Goal: Task Accomplishment & Management: Manage account settings

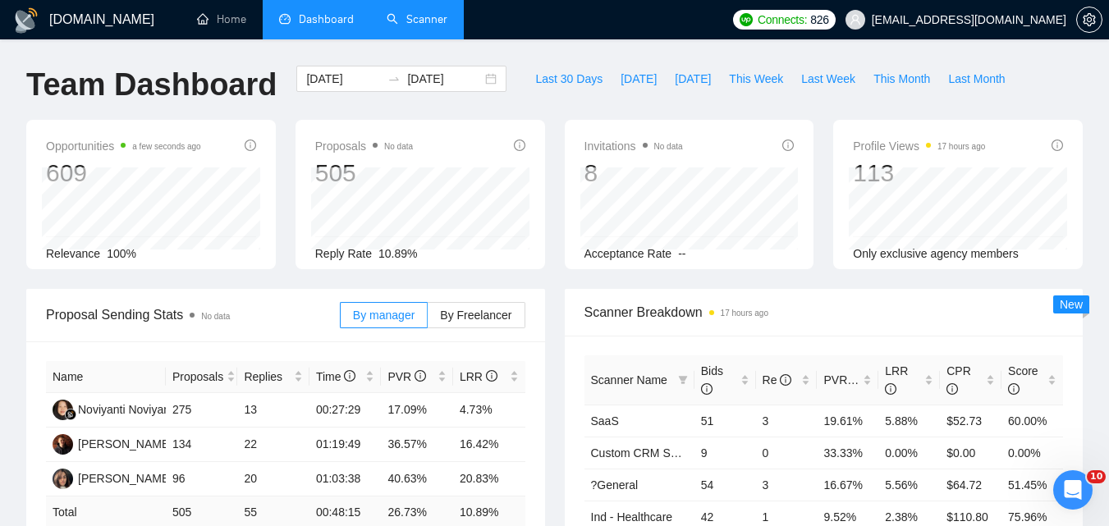
click at [436, 25] on link "Scanner" at bounding box center [417, 19] width 61 height 14
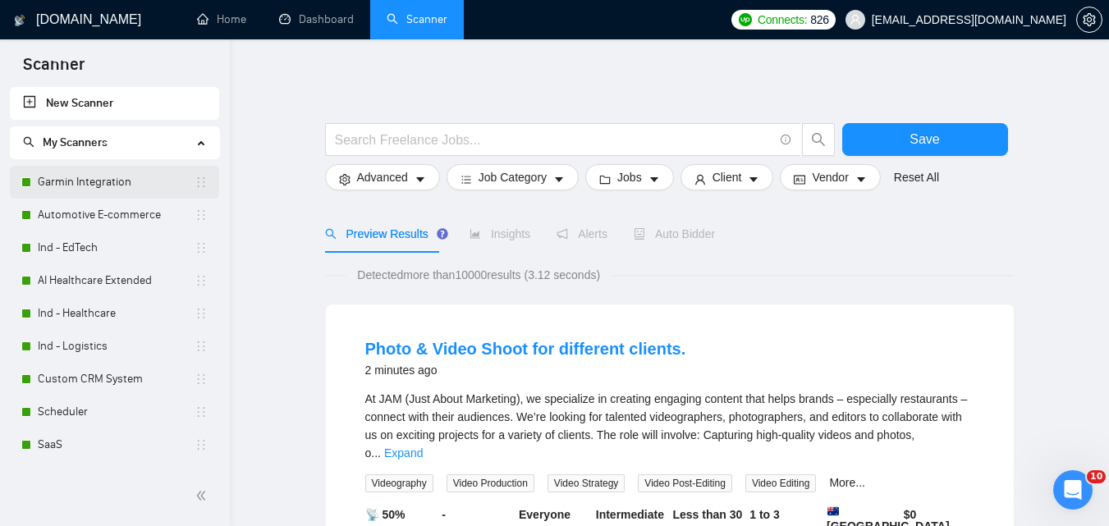
click at [144, 189] on link "Garmin Integration" at bounding box center [116, 182] width 157 height 33
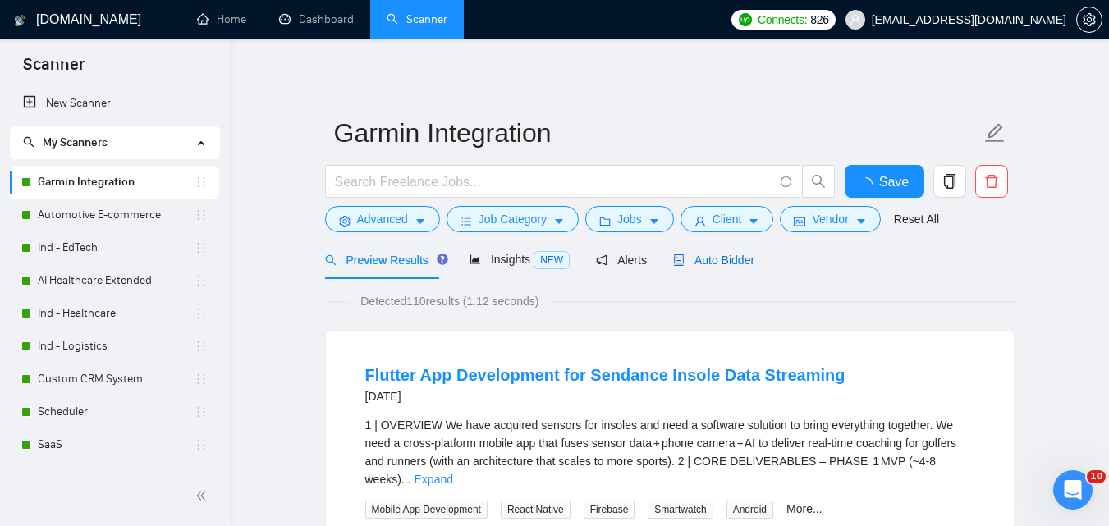
click at [708, 254] on span "Auto Bidder" at bounding box center [713, 260] width 81 height 13
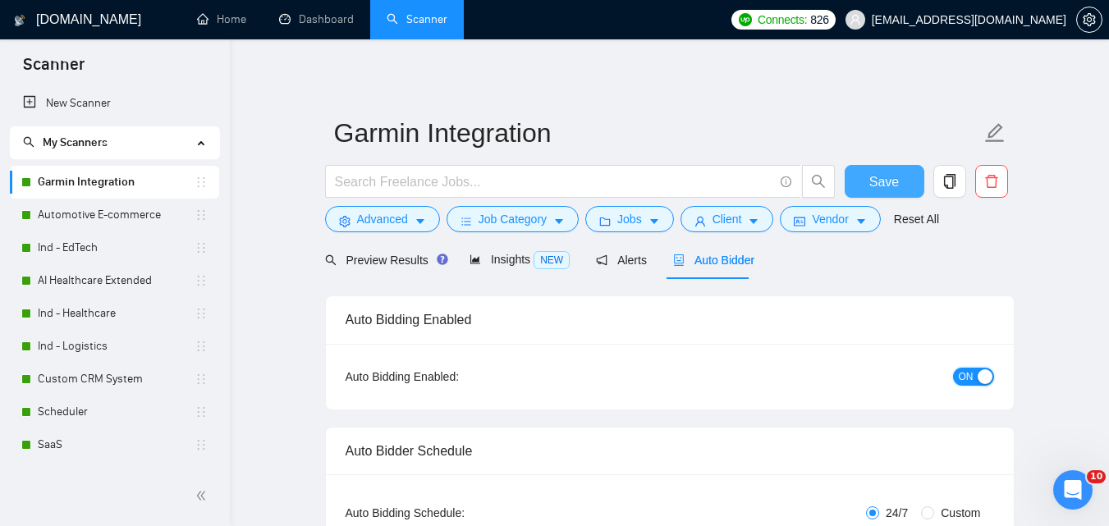
click at [974, 369] on button "ON" at bounding box center [973, 377] width 41 height 18
click at [888, 187] on span "Save" at bounding box center [884, 182] width 30 height 21
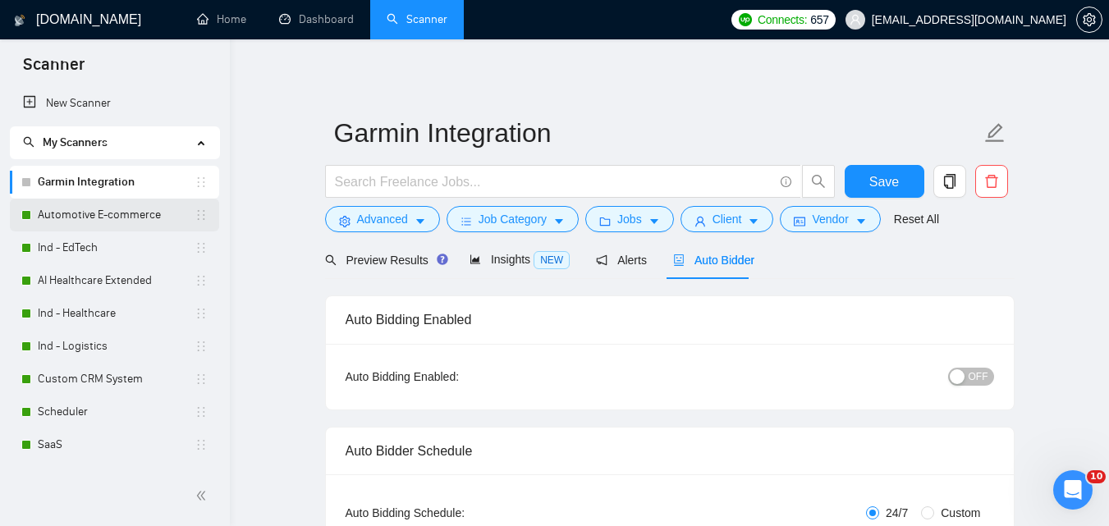
click at [111, 217] on link "Automotive E-commerce" at bounding box center [116, 215] width 157 height 33
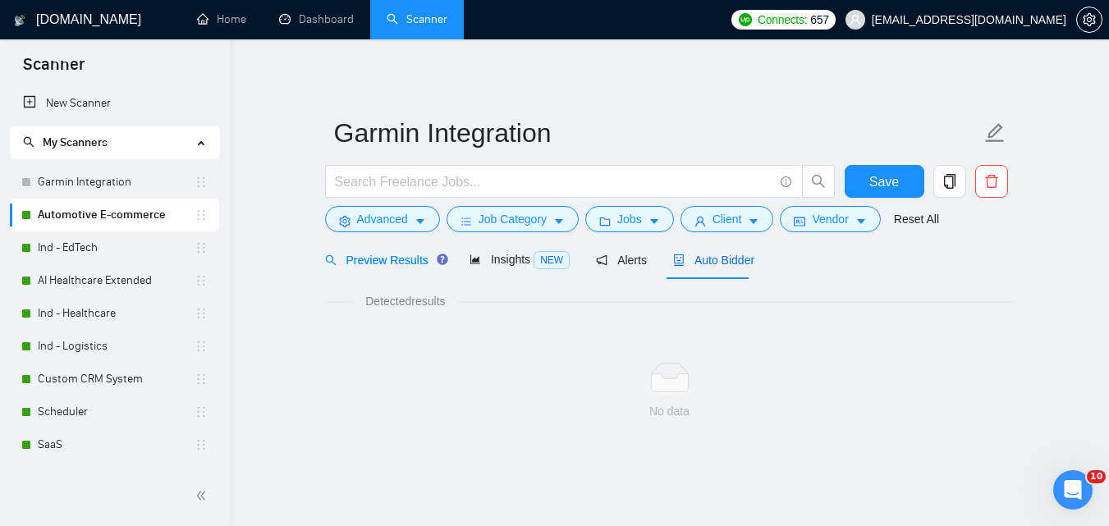
click at [717, 259] on span "Auto Bidder" at bounding box center [713, 260] width 81 height 13
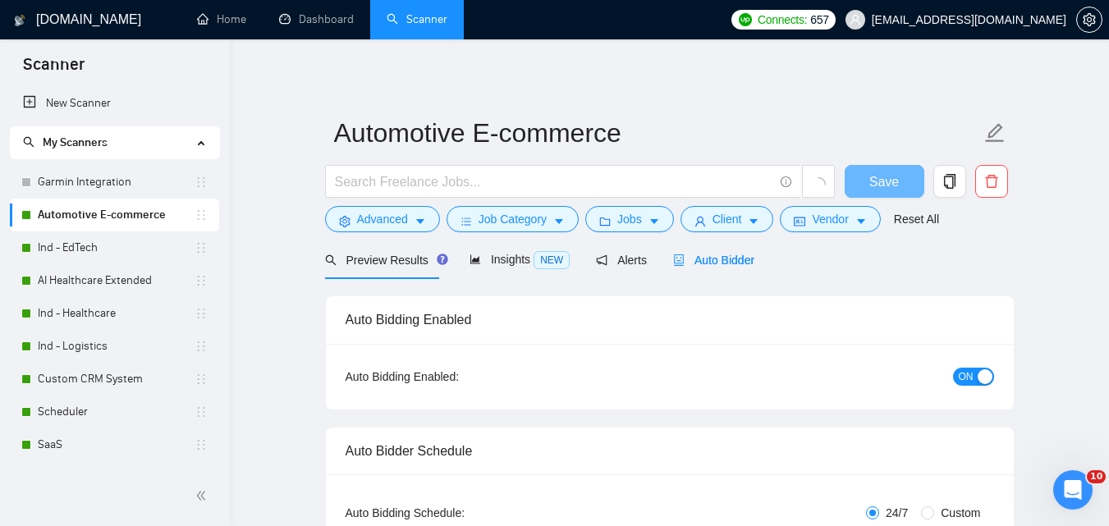
click at [977, 377] on div "button" at bounding box center [984, 376] width 15 height 15
click at [877, 172] on button "Save" at bounding box center [885, 181] width 80 height 33
checkbox input "true"
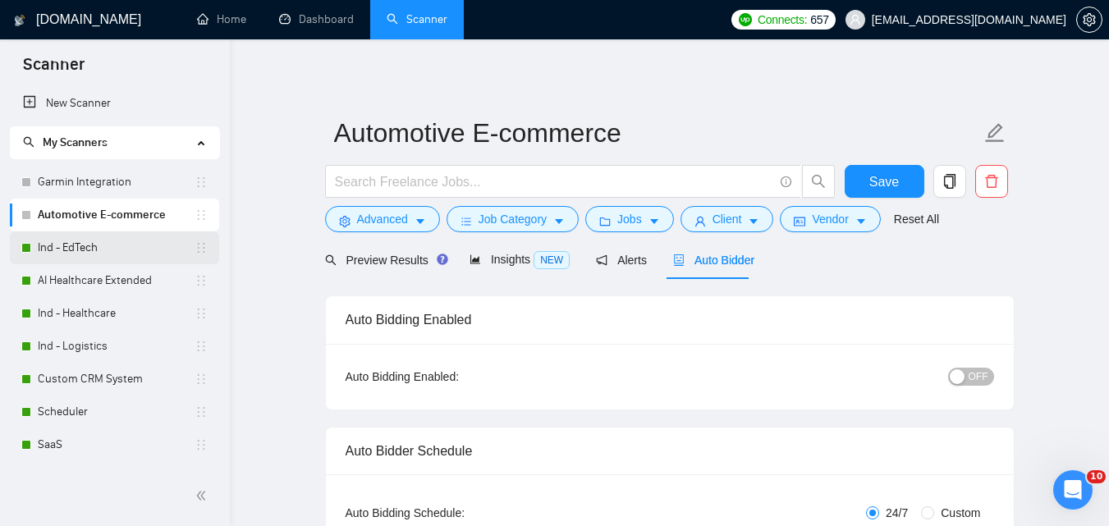
click at [65, 254] on link "Ind - EdTech" at bounding box center [116, 247] width 157 height 33
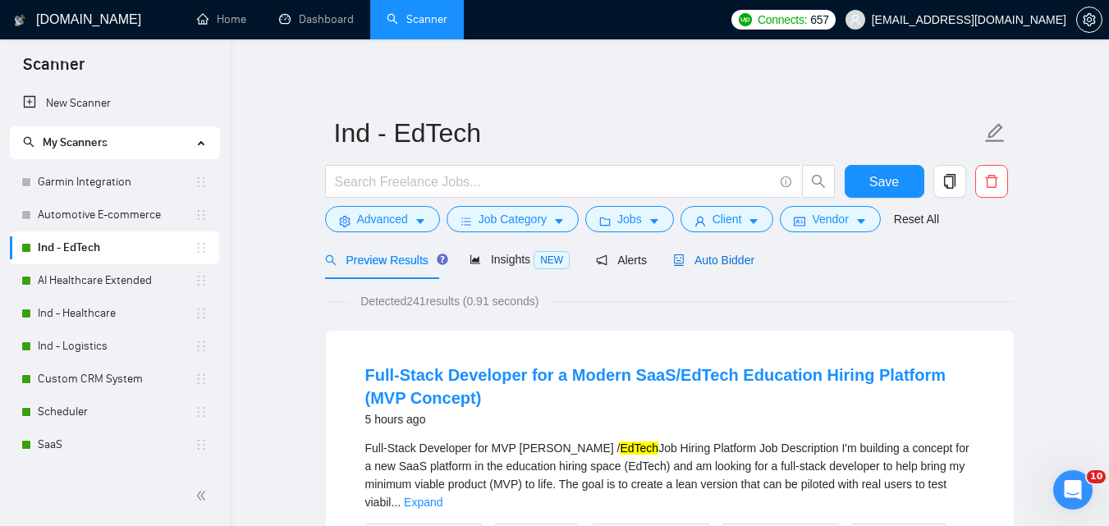
click at [687, 262] on span "Auto Bidder" at bounding box center [713, 260] width 81 height 13
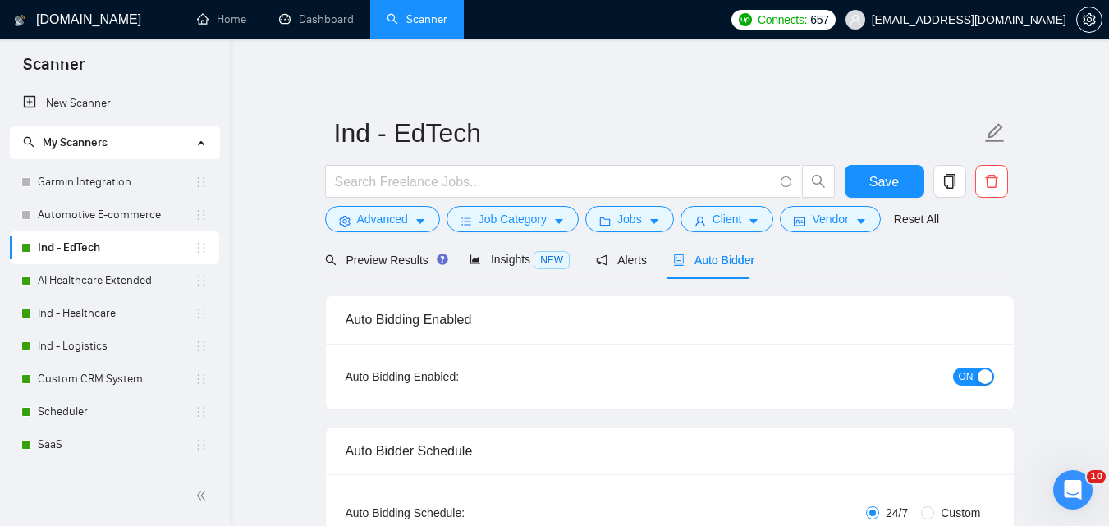
checkbox input "true"
click at [970, 373] on span "ON" at bounding box center [966, 377] width 15 height 18
click at [886, 176] on span "Save" at bounding box center [884, 182] width 30 height 21
click at [38, 279] on link "AI Healthcare Extended" at bounding box center [116, 280] width 157 height 33
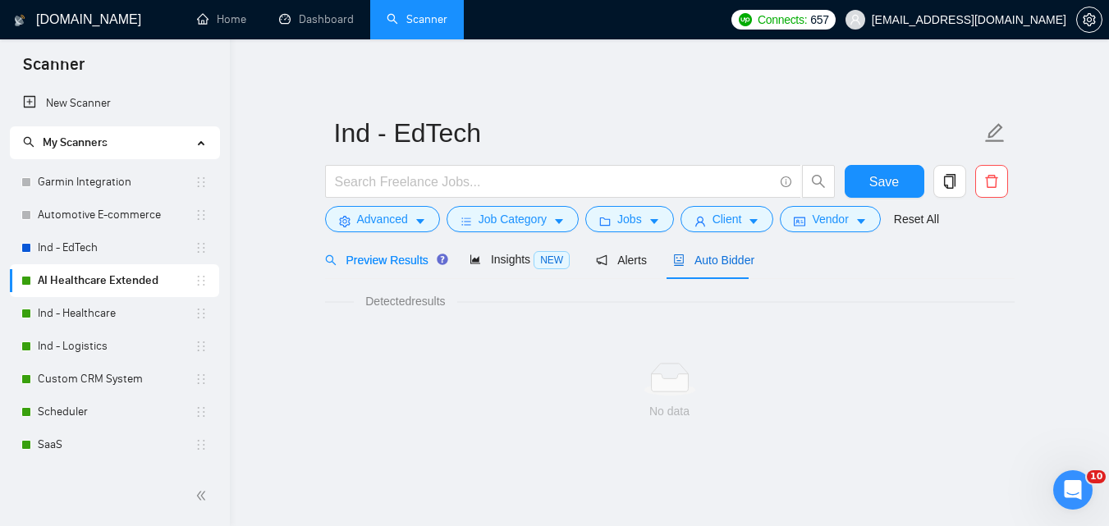
click at [696, 258] on span "Auto Bidder" at bounding box center [713, 260] width 81 height 13
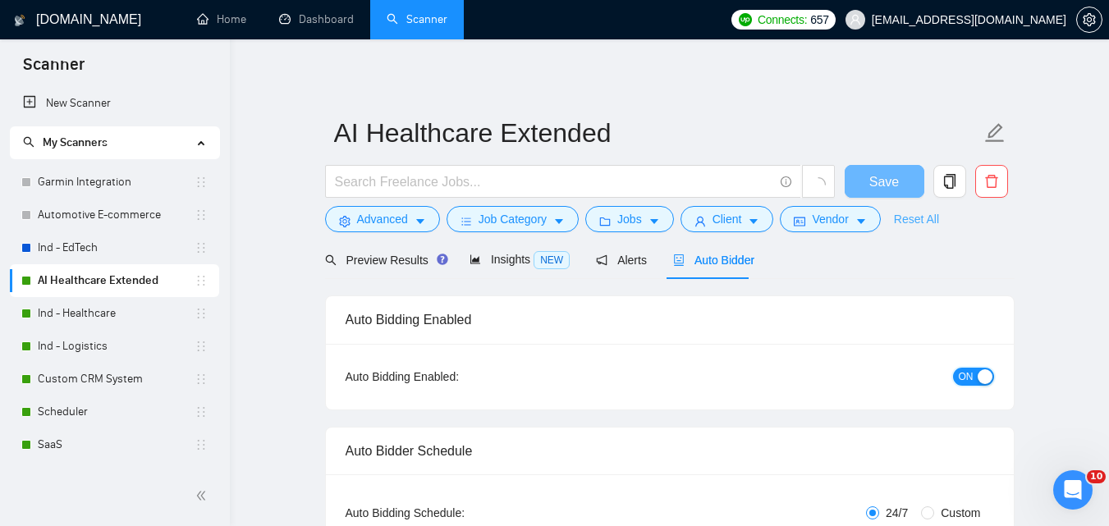
click at [964, 382] on span "ON" at bounding box center [966, 377] width 15 height 18
click at [878, 184] on span "loading" at bounding box center [869, 183] width 20 height 13
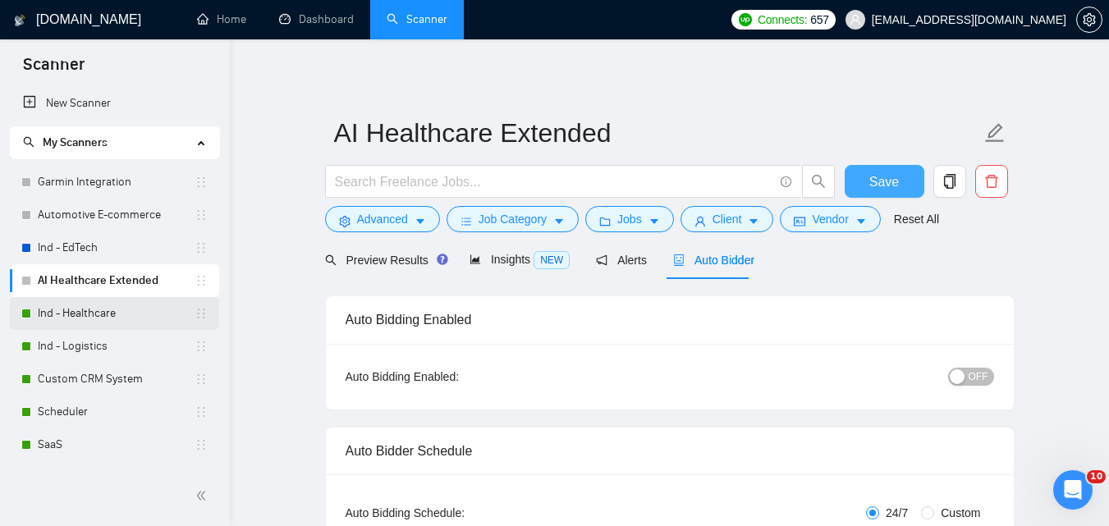
click at [106, 305] on link "Ind - Healthcare" at bounding box center [116, 313] width 157 height 33
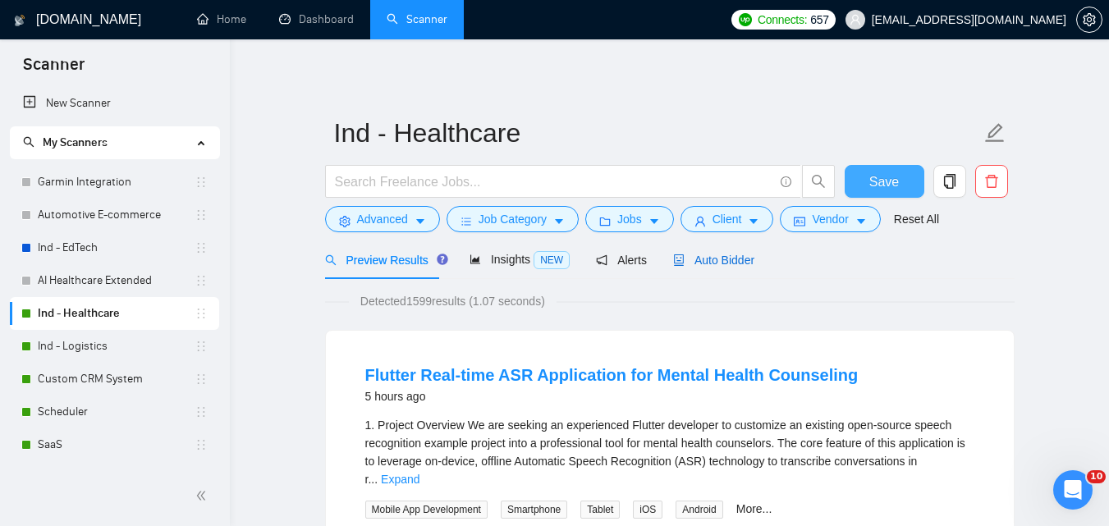
click at [712, 259] on span "Auto Bidder" at bounding box center [713, 260] width 81 height 13
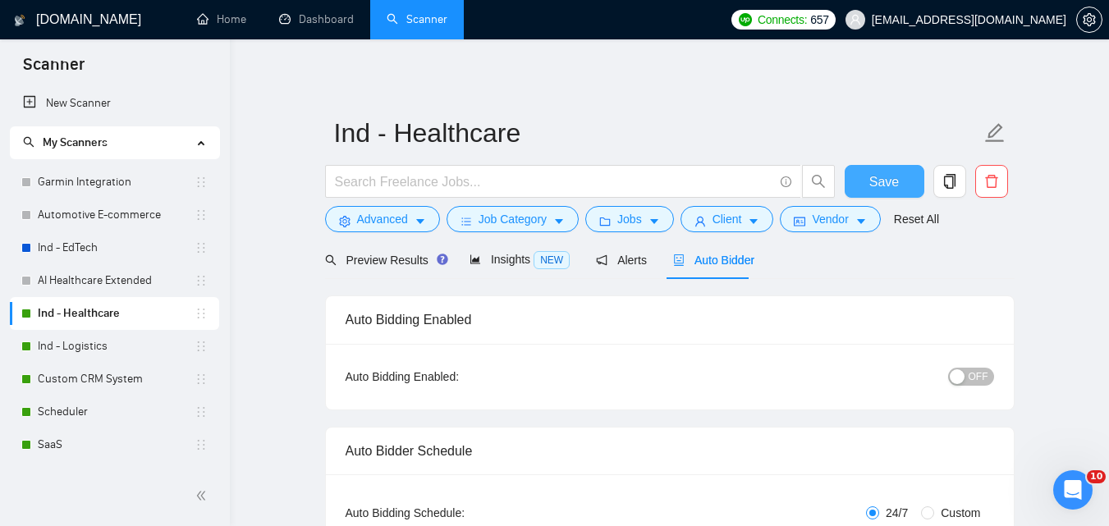
click at [894, 175] on span "Save" at bounding box center [884, 182] width 30 height 21
checkbox input "true"
click at [89, 356] on link "Ind - Logistics" at bounding box center [116, 346] width 157 height 33
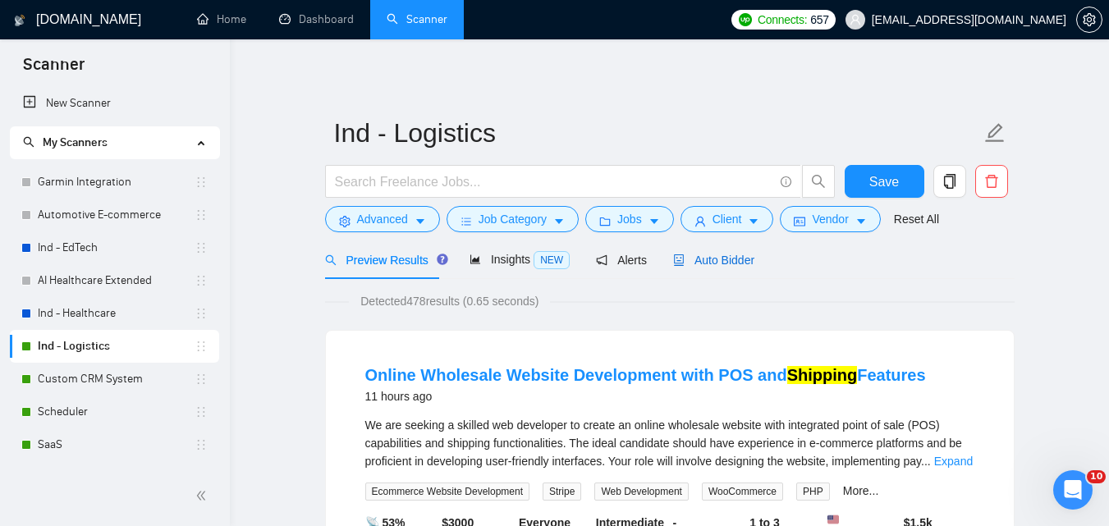
click at [739, 266] on span "Auto Bidder" at bounding box center [713, 260] width 81 height 13
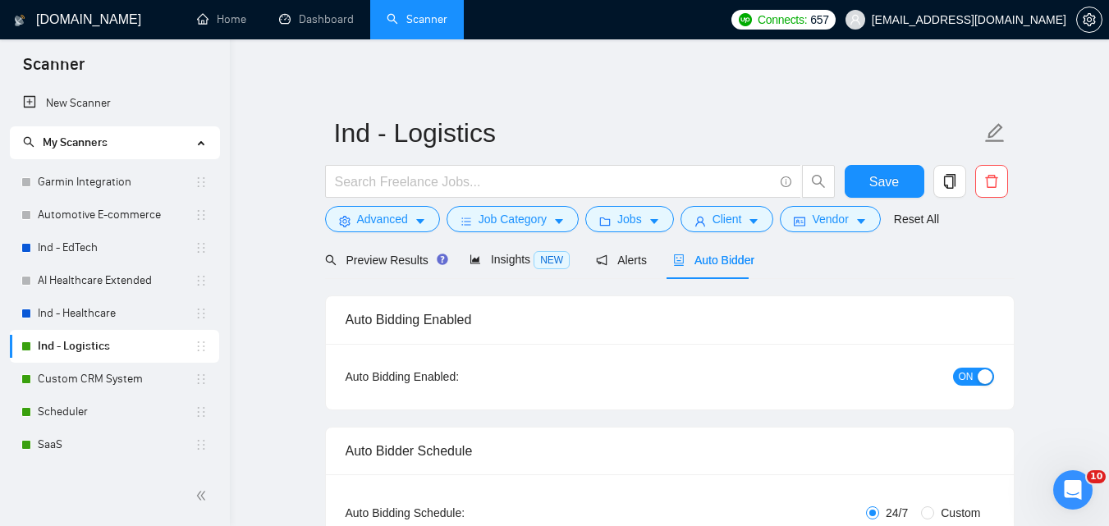
checkbox input "true"
click at [972, 369] on span "ON" at bounding box center [966, 377] width 15 height 18
click at [893, 190] on span "Save" at bounding box center [884, 182] width 30 height 21
checkbox input "true"
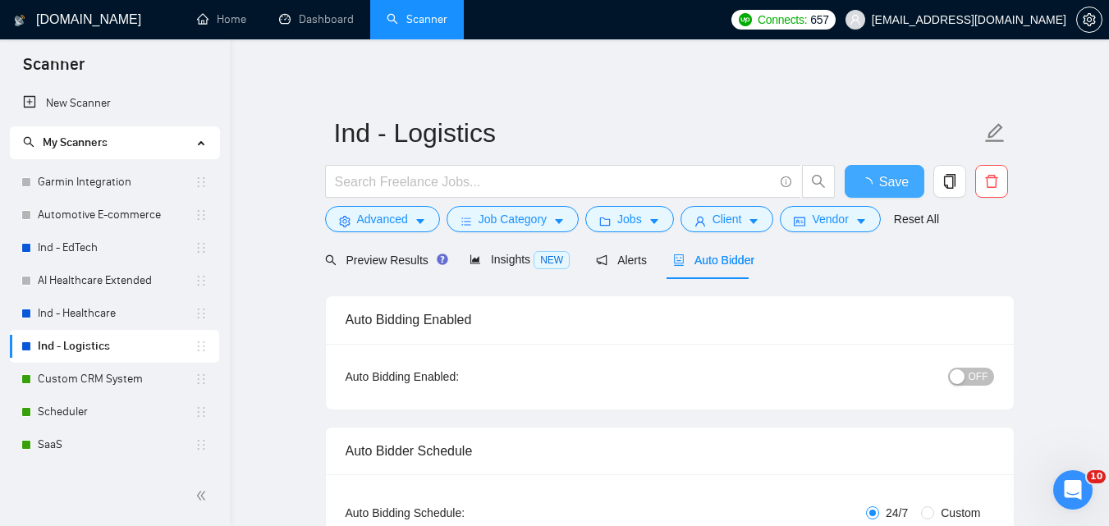
checkbox input "true"
click at [48, 373] on link "Custom CRM System" at bounding box center [116, 379] width 157 height 33
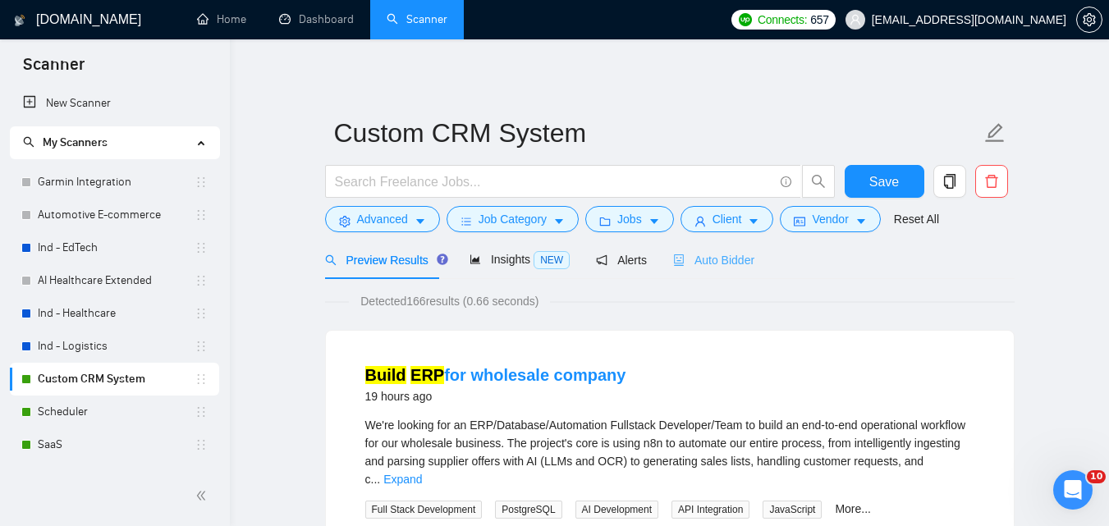
click at [711, 250] on div "Auto Bidder" at bounding box center [713, 259] width 81 height 39
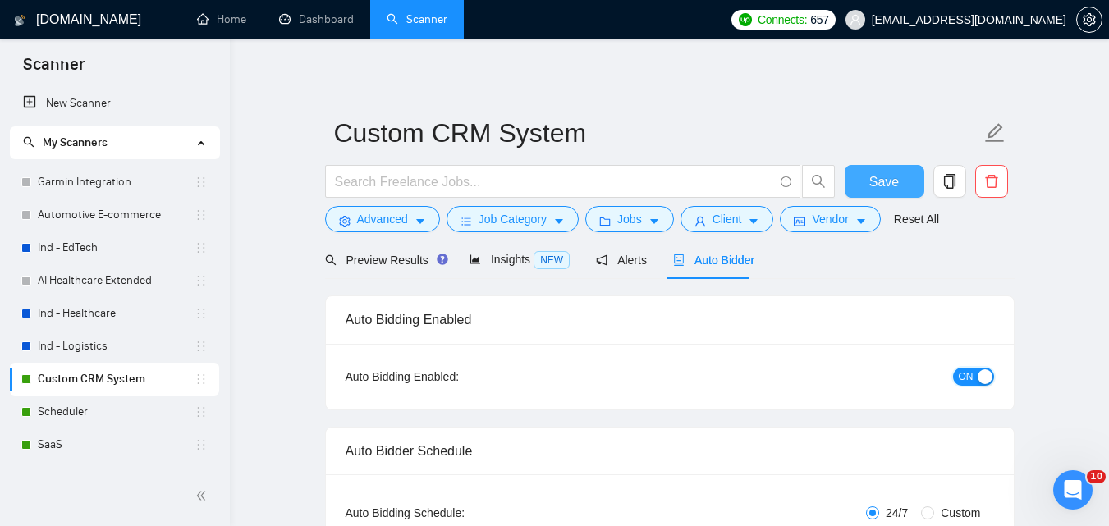
click at [973, 381] on button "ON" at bounding box center [973, 377] width 41 height 18
checkbox input "true"
click at [872, 181] on span "Save" at bounding box center [884, 182] width 30 height 21
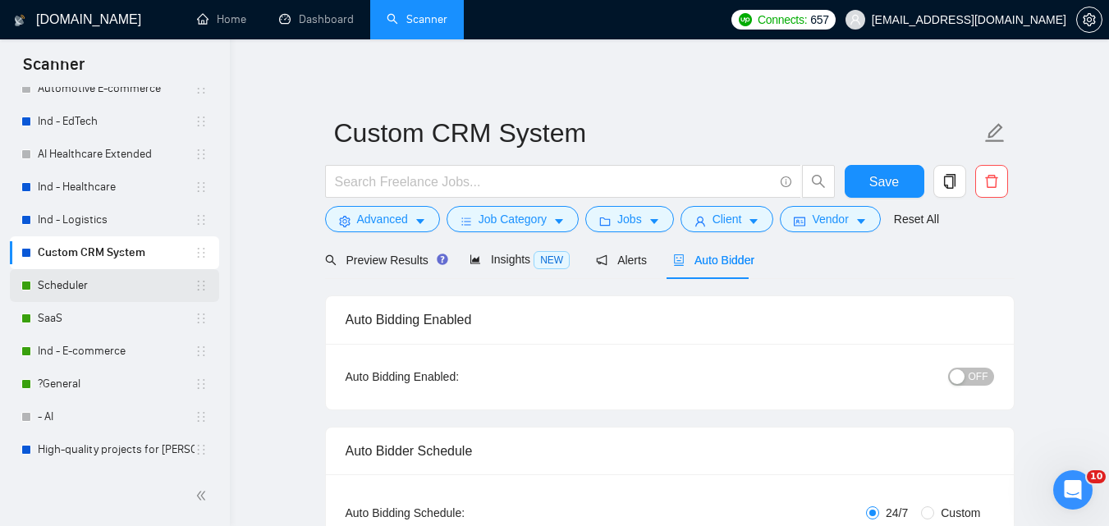
click at [154, 286] on link "Scheduler" at bounding box center [116, 285] width 157 height 33
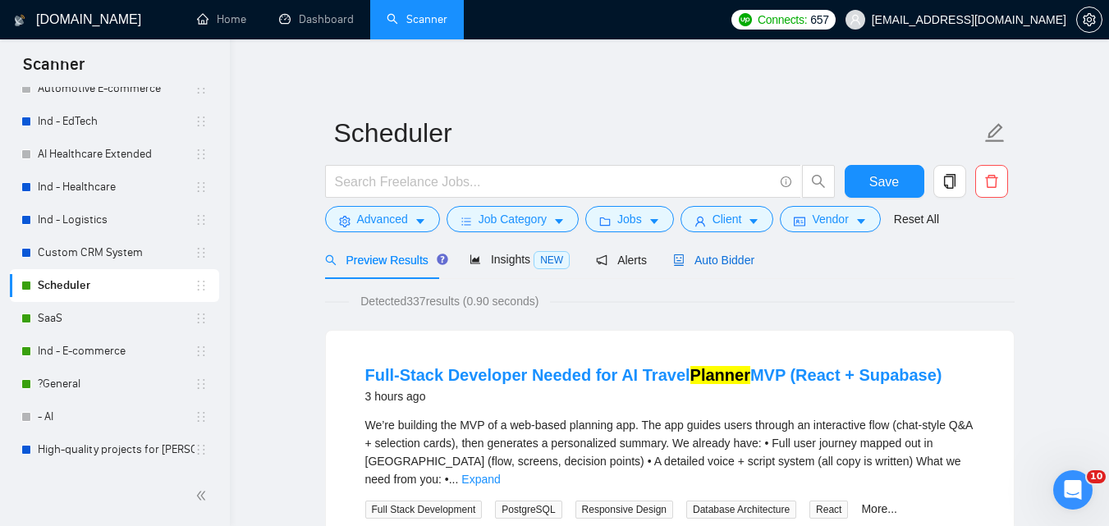
click at [694, 254] on span "Auto Bidder" at bounding box center [713, 260] width 81 height 13
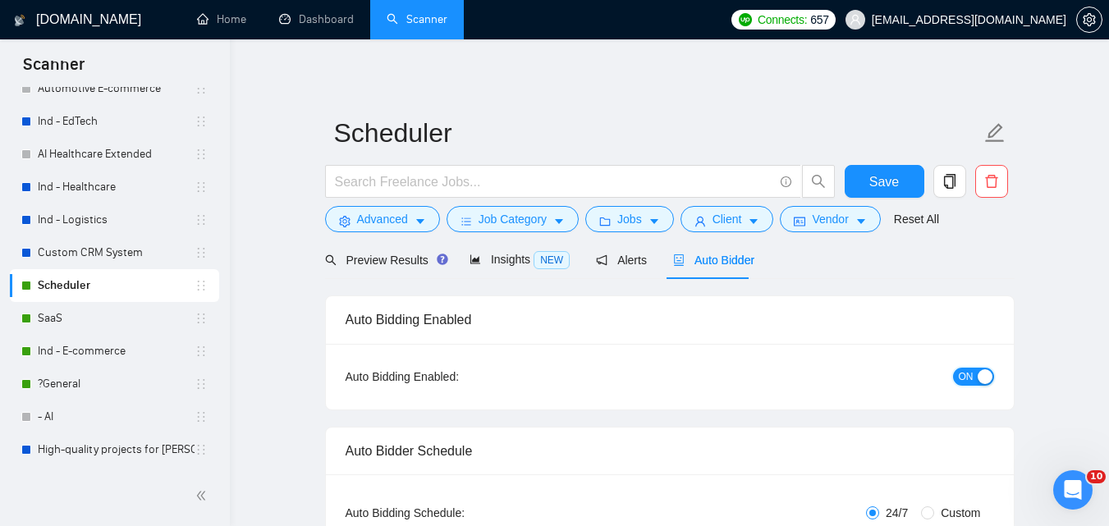
click at [987, 378] on div "button" at bounding box center [984, 376] width 15 height 15
click at [900, 176] on button "Save" at bounding box center [885, 181] width 80 height 33
click at [84, 318] on link "SaaS" at bounding box center [116, 318] width 157 height 33
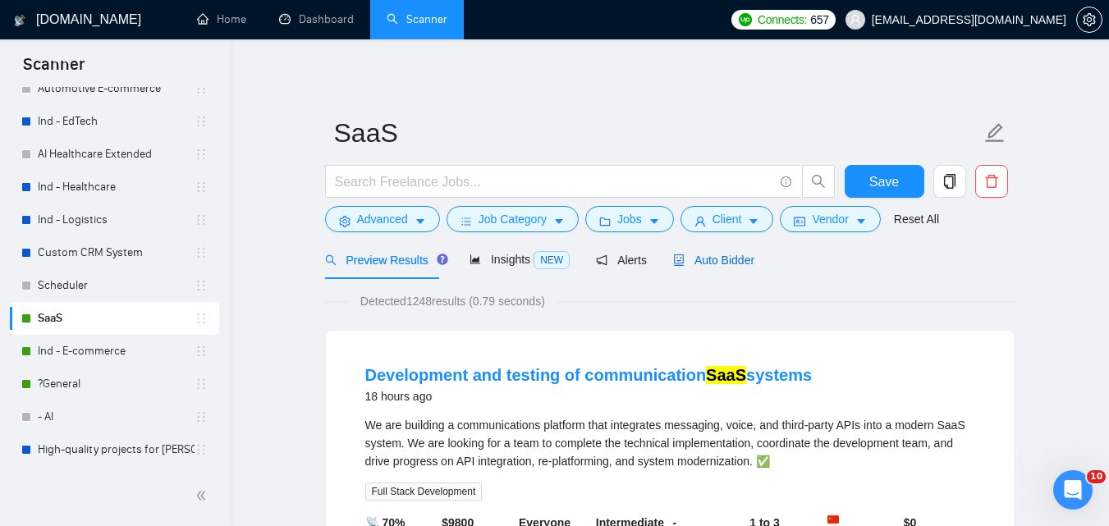
click at [721, 266] on span "Auto Bidder" at bounding box center [713, 260] width 81 height 13
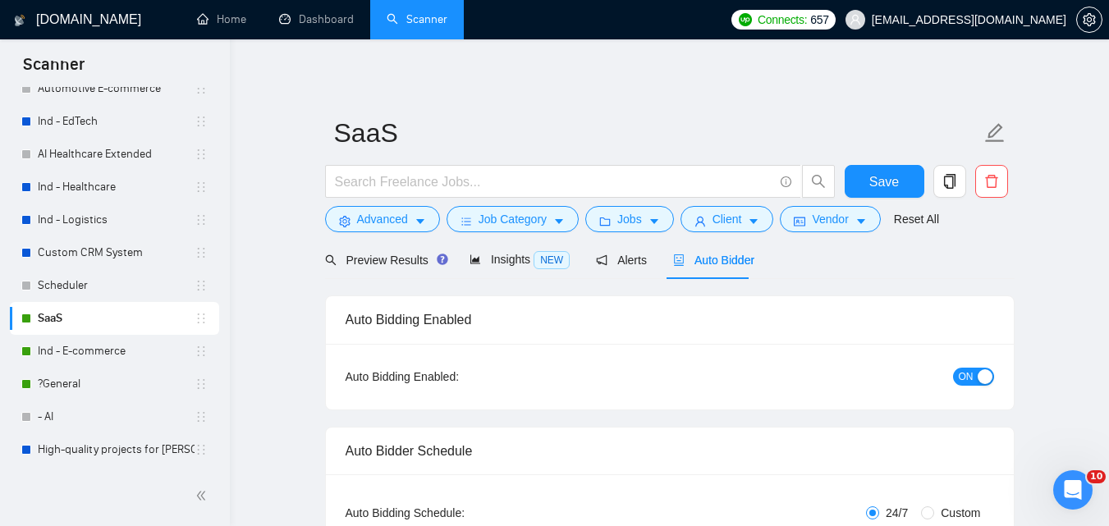
click at [988, 370] on div "button" at bounding box center [984, 376] width 15 height 15
click at [900, 181] on button "Save" at bounding box center [885, 181] width 80 height 33
click at [73, 354] on link "Ind - E-commerce" at bounding box center [116, 351] width 157 height 33
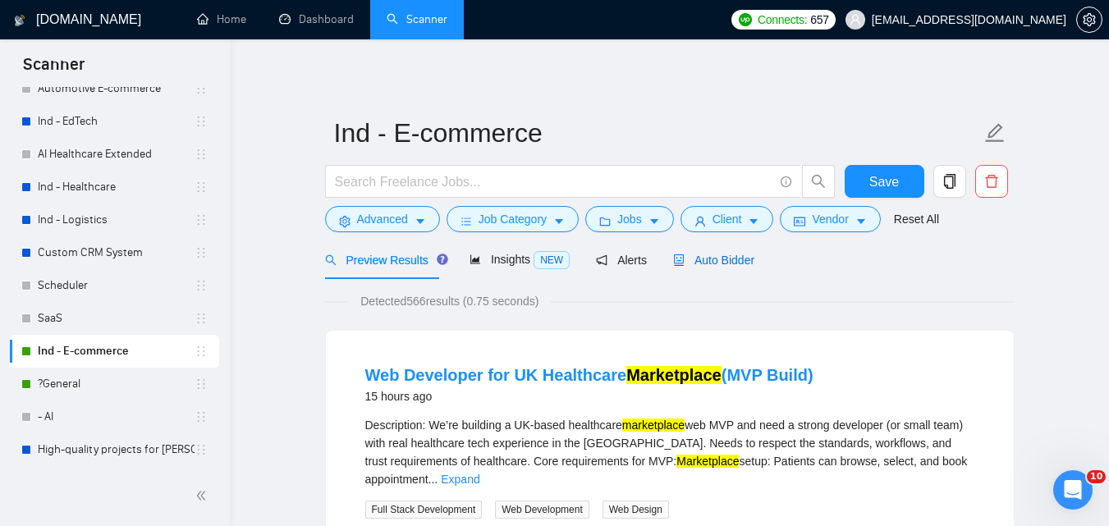
click at [710, 263] on span "Auto Bidder" at bounding box center [713, 260] width 81 height 13
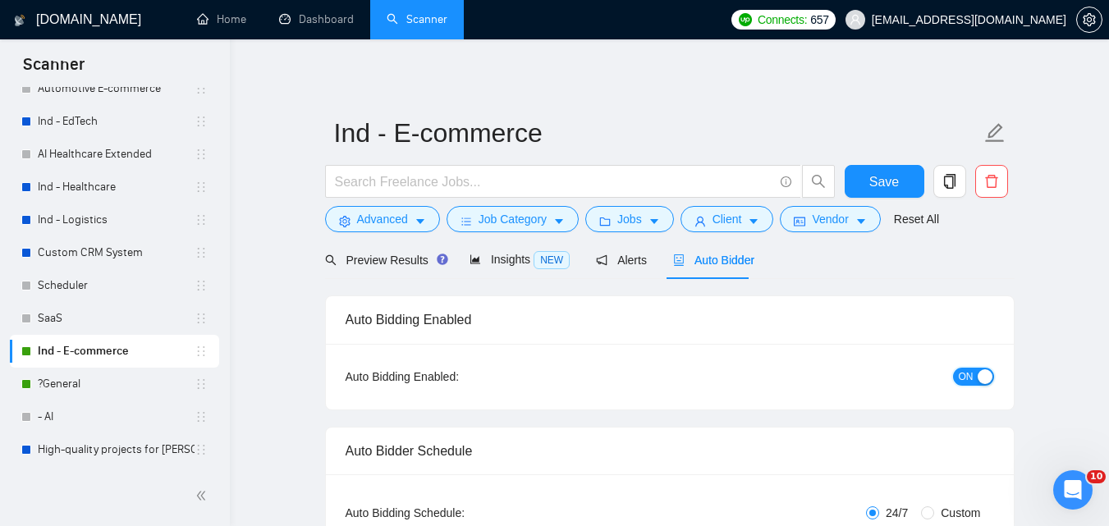
click at [982, 384] on button "ON" at bounding box center [973, 377] width 41 height 18
checkbox input "true"
click at [893, 173] on span "Save" at bounding box center [884, 182] width 30 height 21
checkbox input "true"
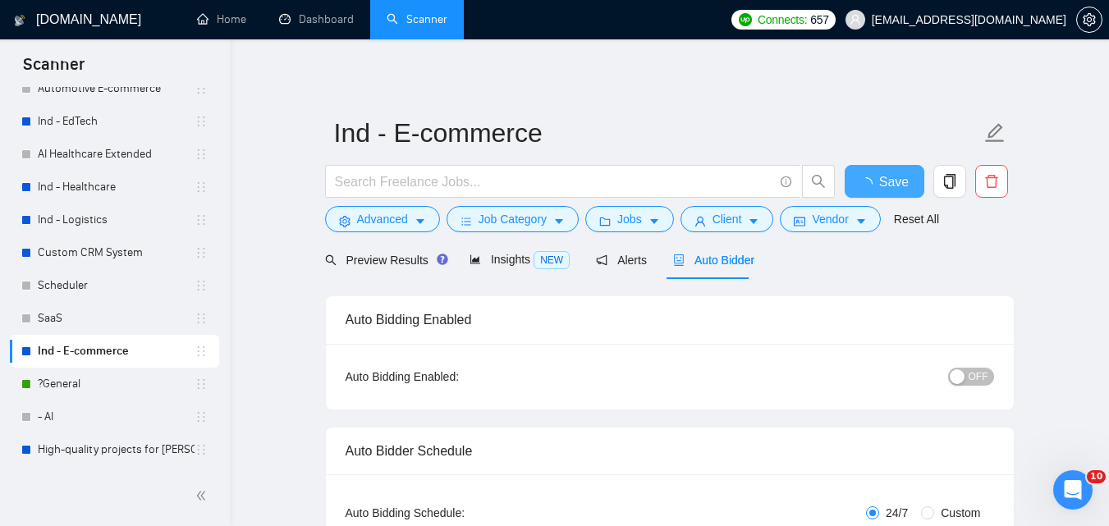
checkbox input "true"
click at [119, 376] on link "?General" at bounding box center [116, 384] width 157 height 33
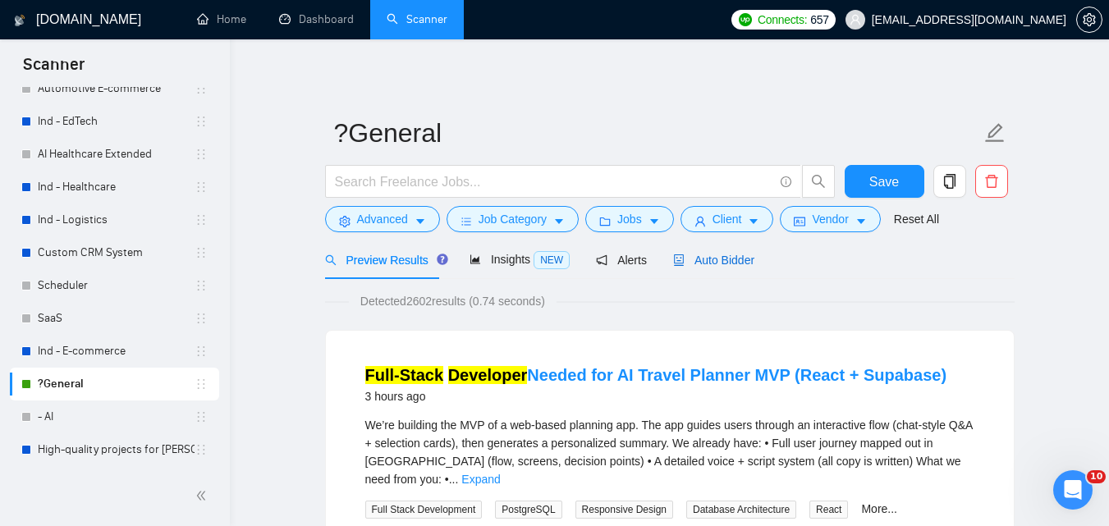
click at [719, 256] on span "Auto Bidder" at bounding box center [713, 260] width 81 height 13
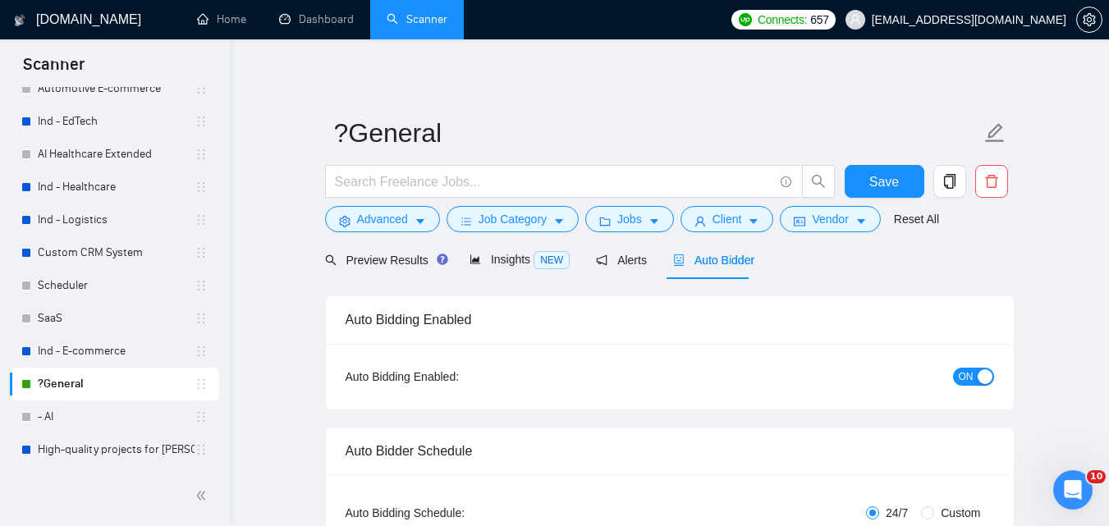
checkbox input "true"
click at [985, 368] on button "ON" at bounding box center [973, 377] width 41 height 18
click at [877, 182] on span "Save" at bounding box center [884, 182] width 30 height 21
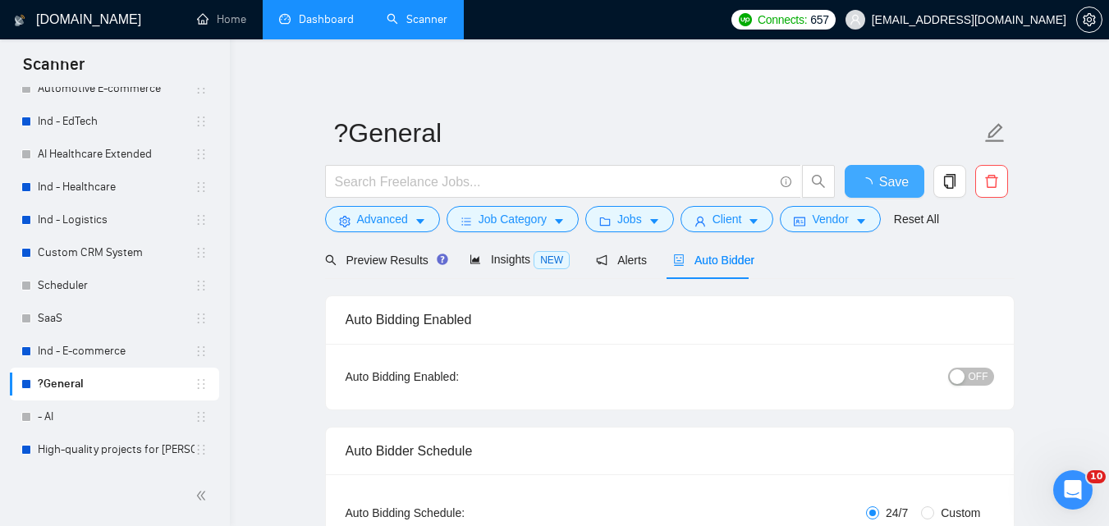
checkbox input "true"
click at [348, 20] on link "Dashboard" at bounding box center [316, 19] width 75 height 14
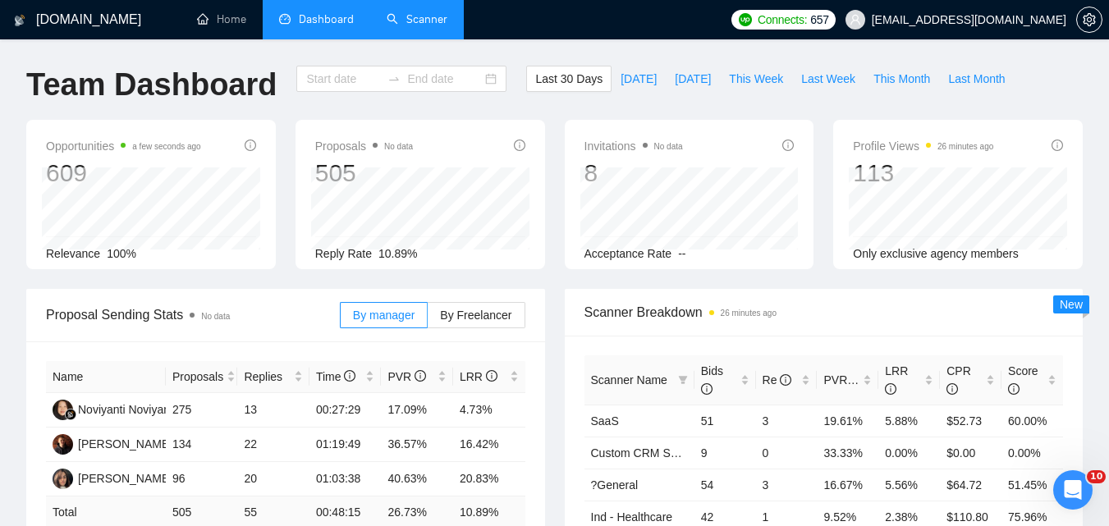
type input "[DATE]"
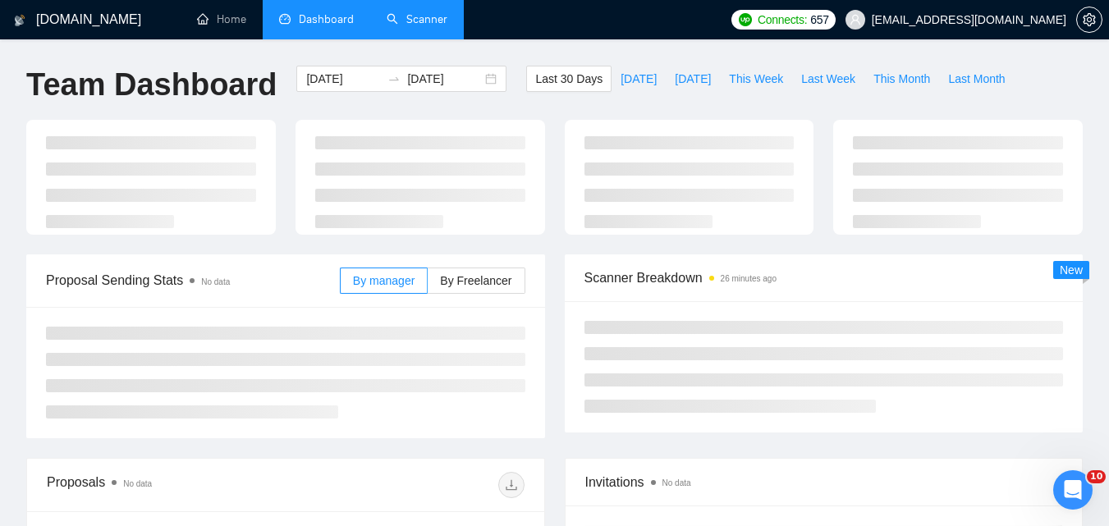
click at [417, 17] on link "Scanner" at bounding box center [417, 19] width 61 height 14
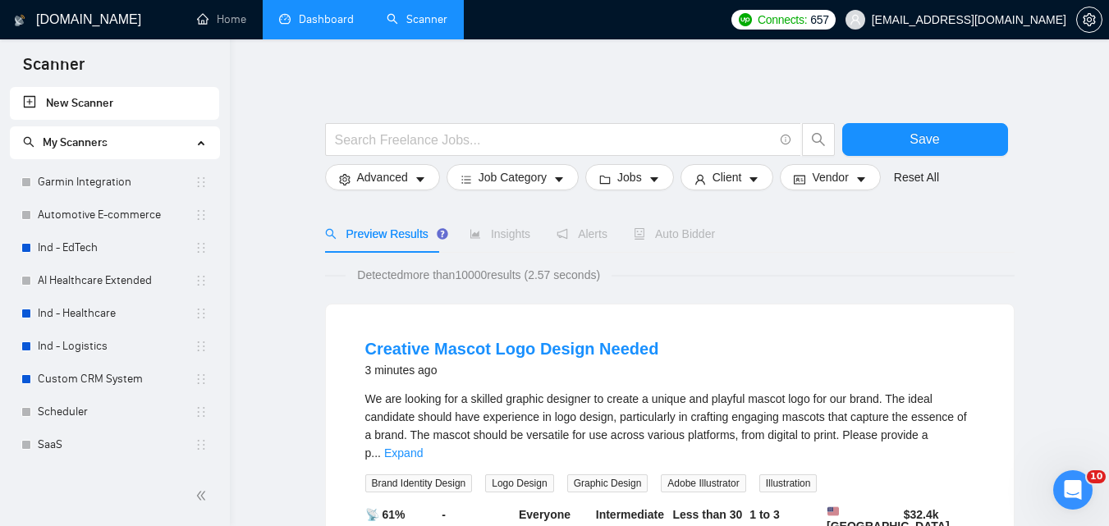
click at [287, 12] on link "Dashboard" at bounding box center [316, 19] width 75 height 14
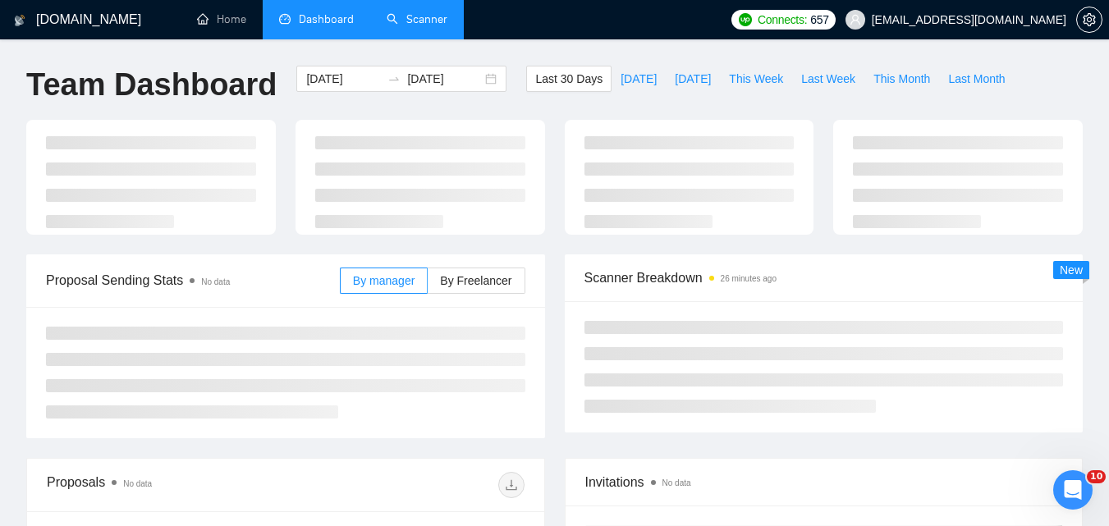
type input "[DATE]"
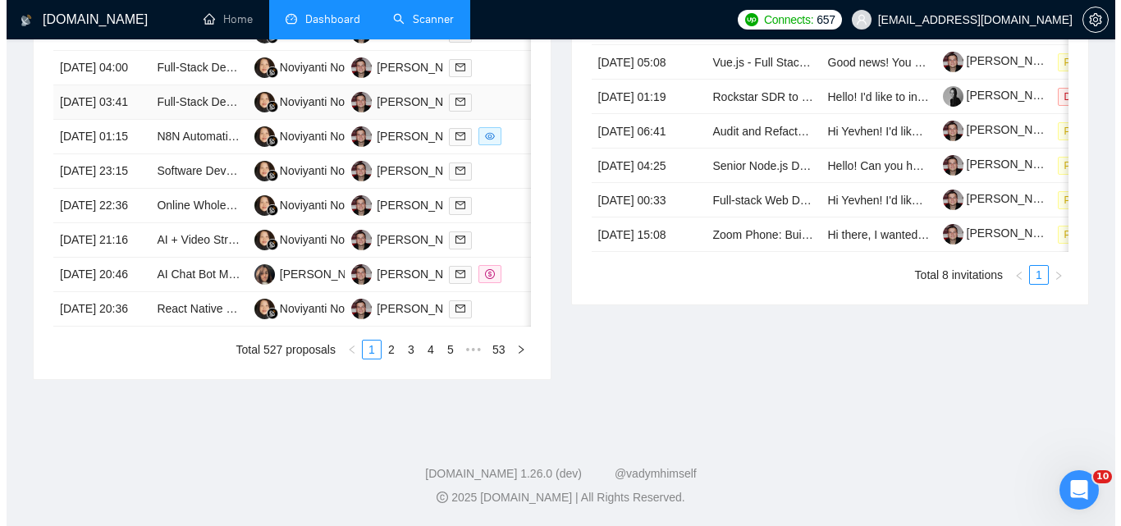
scroll to position [937, 0]
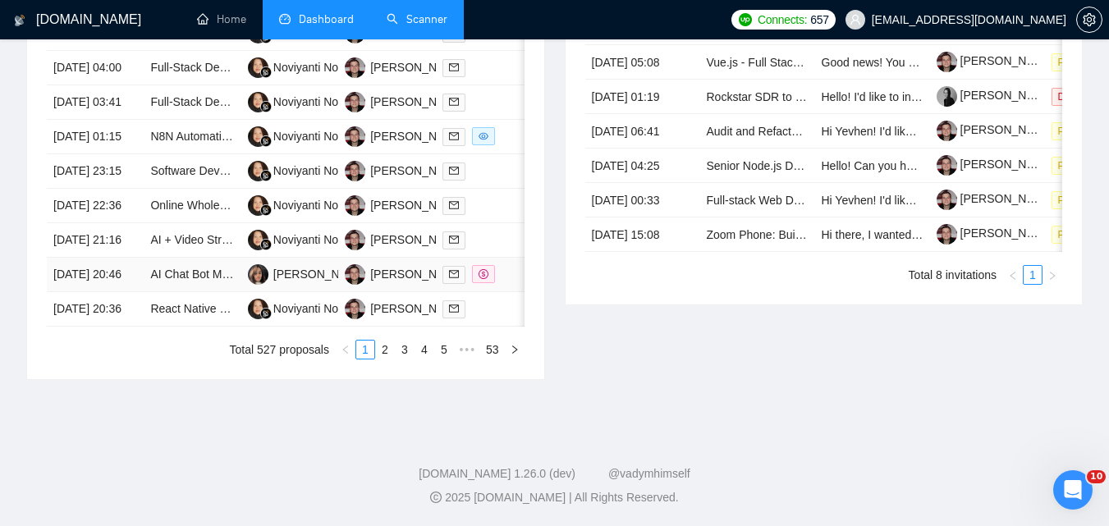
click at [137, 258] on td "[DATE] 20:46" at bounding box center [95, 275] width 97 height 34
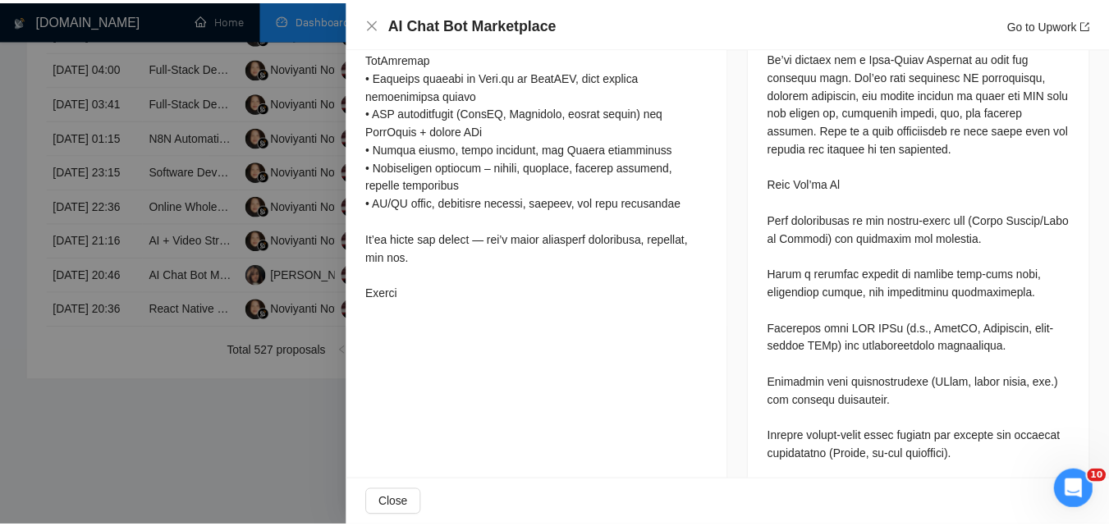
scroll to position [985, 0]
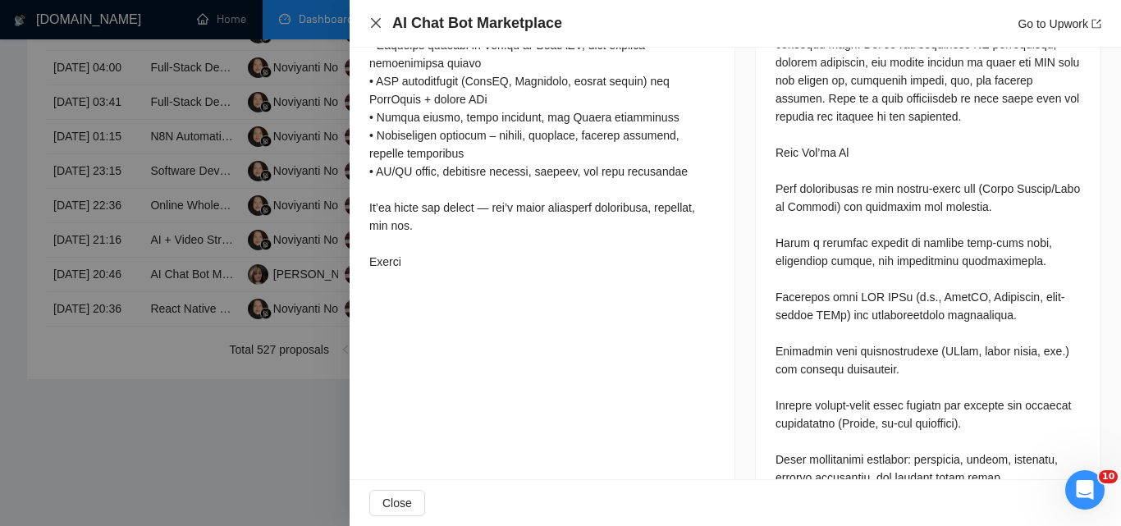
click at [374, 23] on icon "close" at bounding box center [375, 22] width 13 height 13
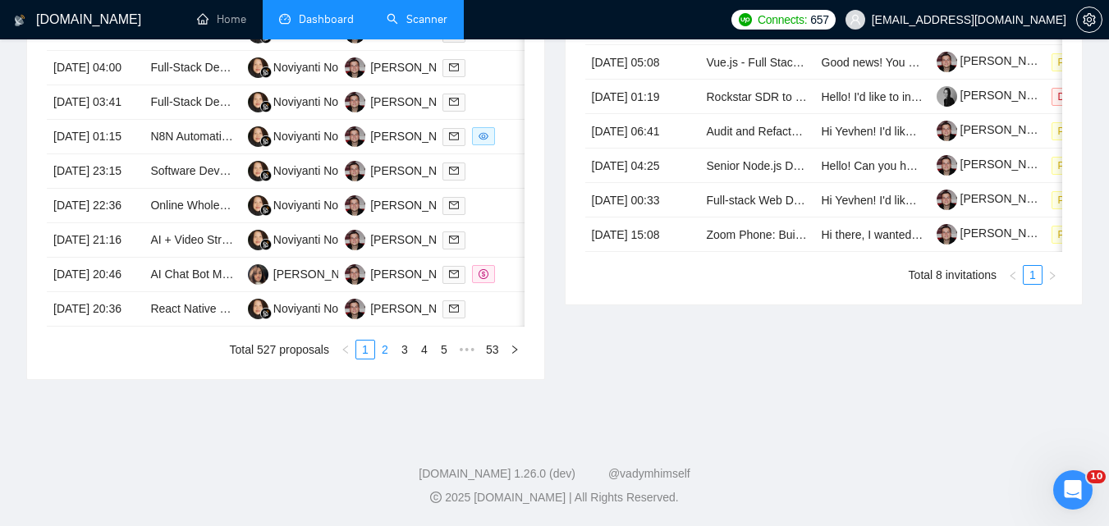
click at [381, 359] on link "2" at bounding box center [385, 350] width 18 height 18
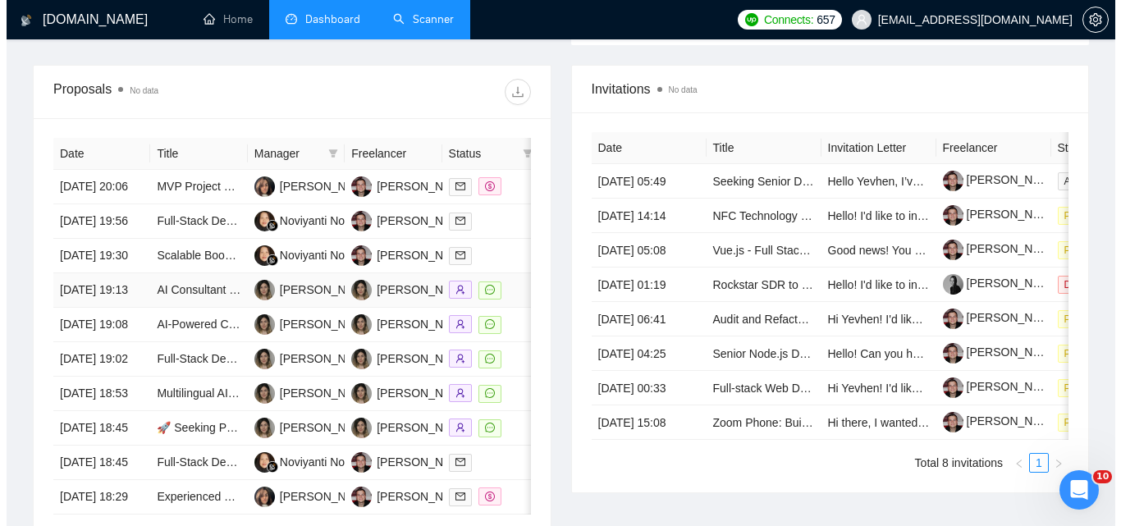
scroll to position [609, 0]
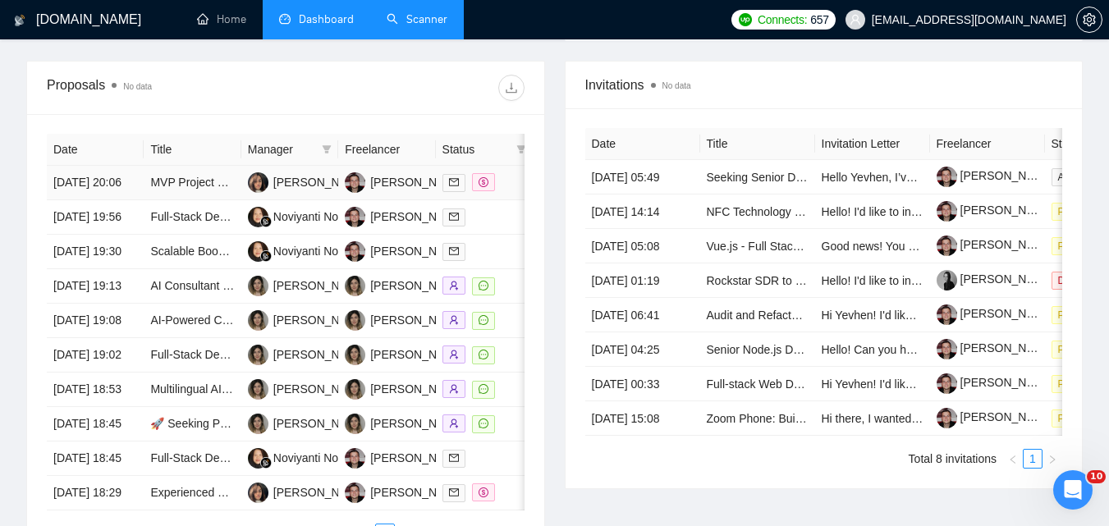
click at [123, 186] on td "[DATE] 20:06" at bounding box center [95, 183] width 97 height 34
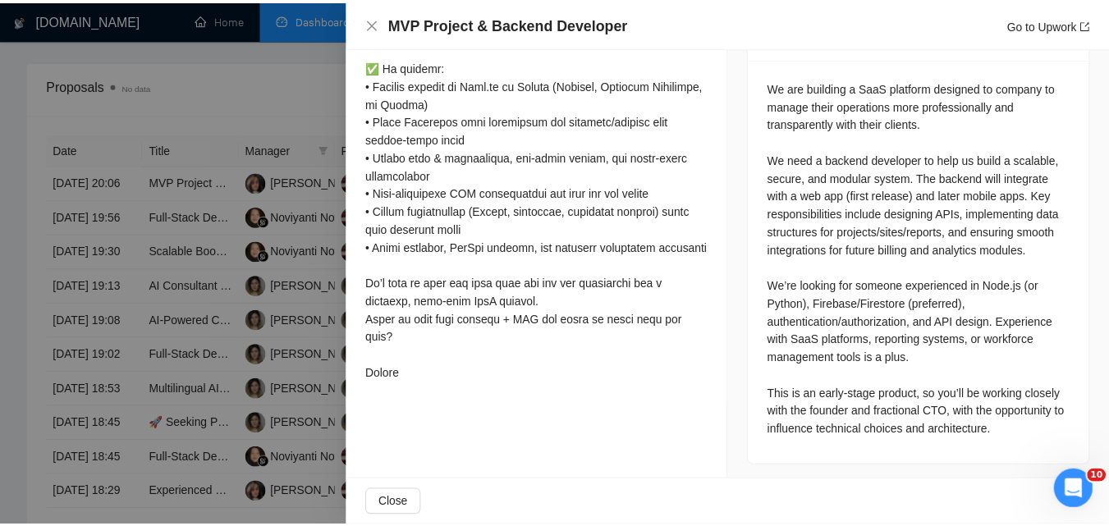
scroll to position [749, 0]
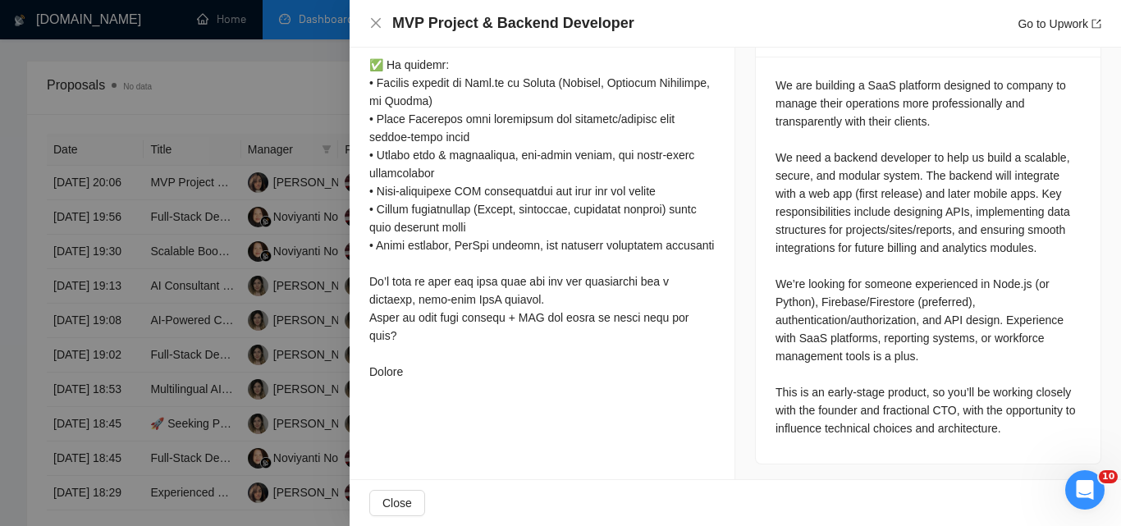
click at [5, 158] on div at bounding box center [560, 263] width 1121 height 526
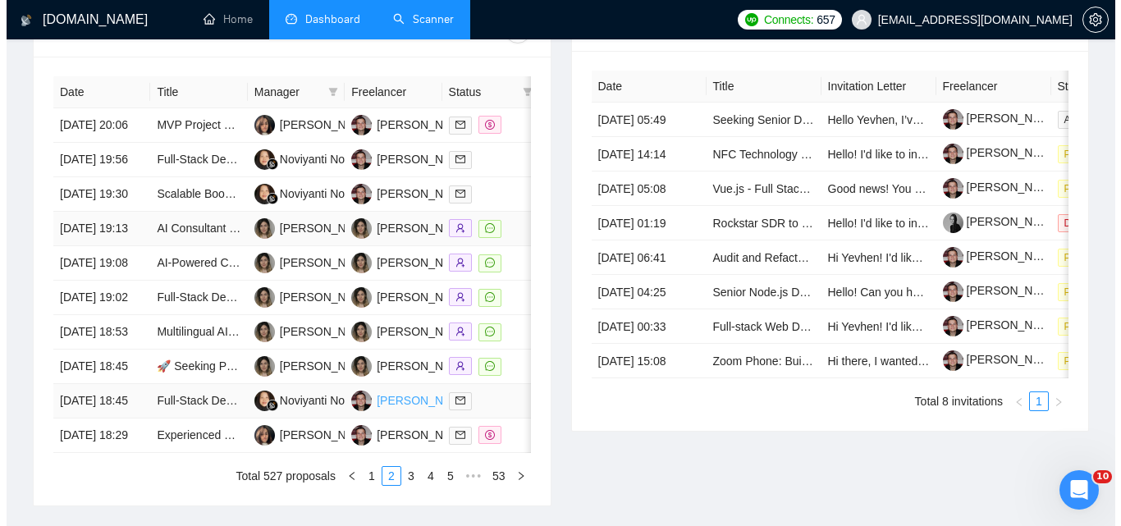
scroll to position [773, 0]
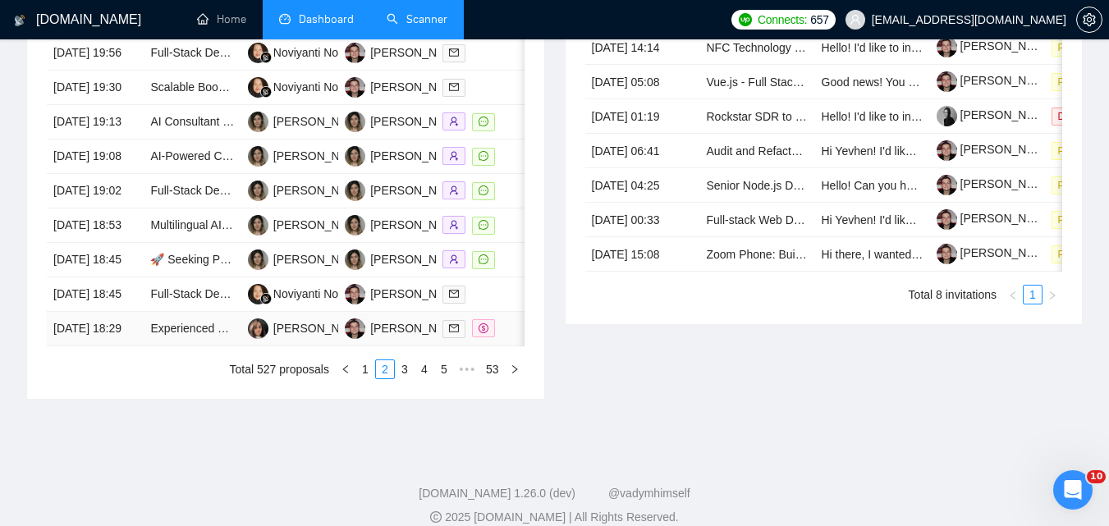
click at [138, 346] on td "[DATE] 18:29" at bounding box center [95, 329] width 97 height 34
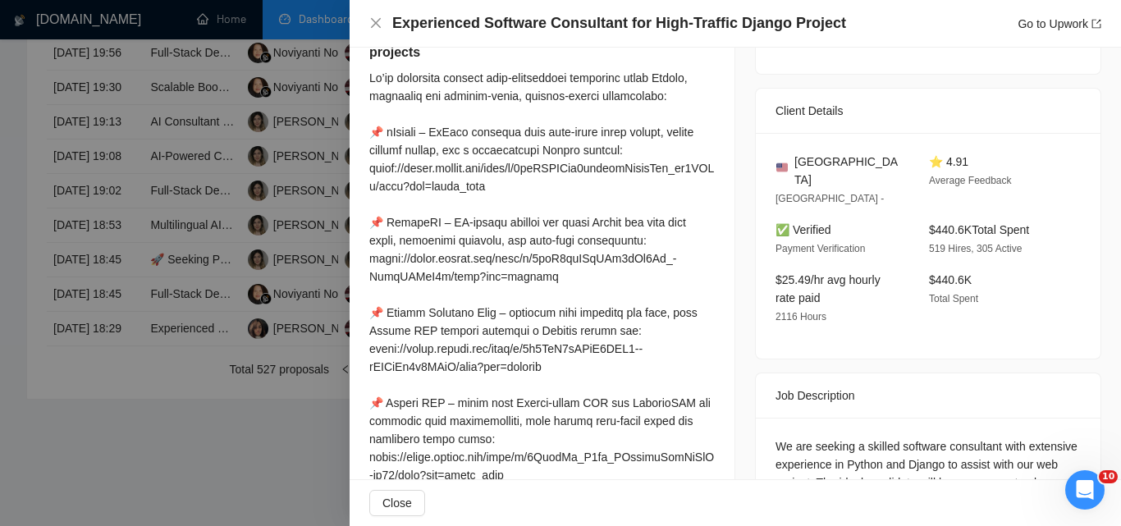
scroll to position [256, 0]
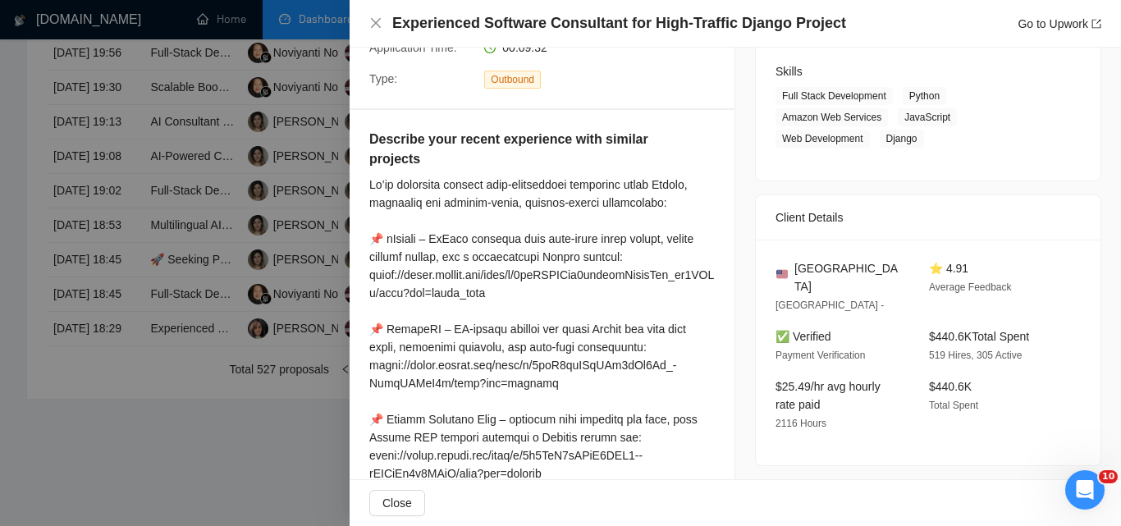
click at [373, 30] on div "Experienced Software Consultant for High-Traffic Django Project Go to Upwork" at bounding box center [735, 23] width 732 height 21
click at [382, 26] on icon "close" at bounding box center [375, 22] width 13 height 13
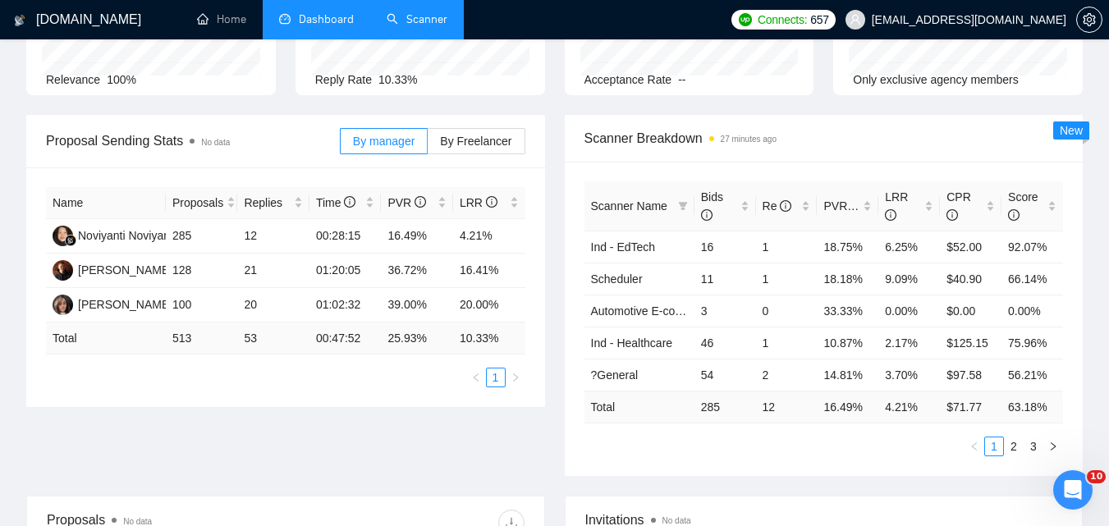
scroll to position [0, 0]
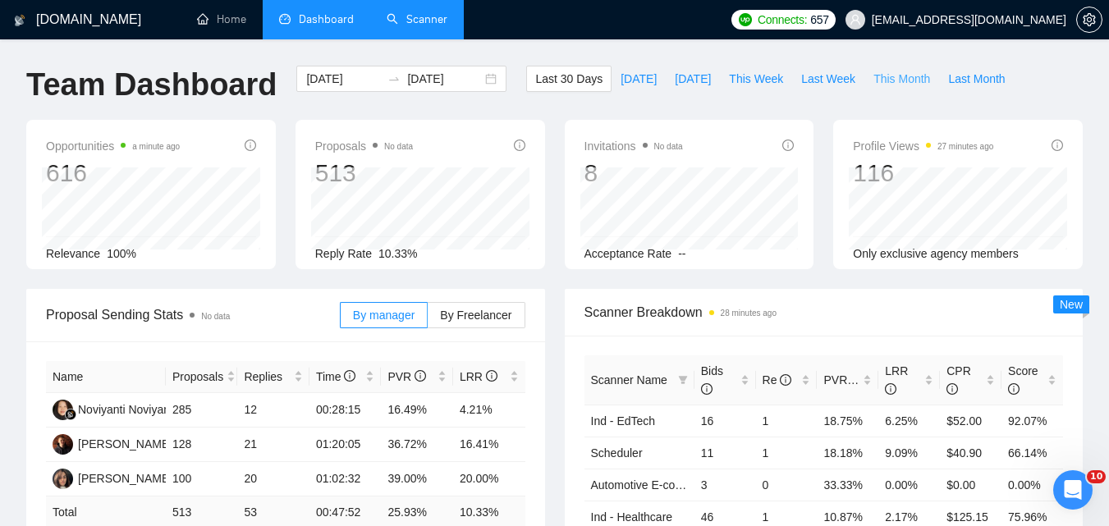
click at [879, 86] on span "This Month" at bounding box center [901, 79] width 57 height 18
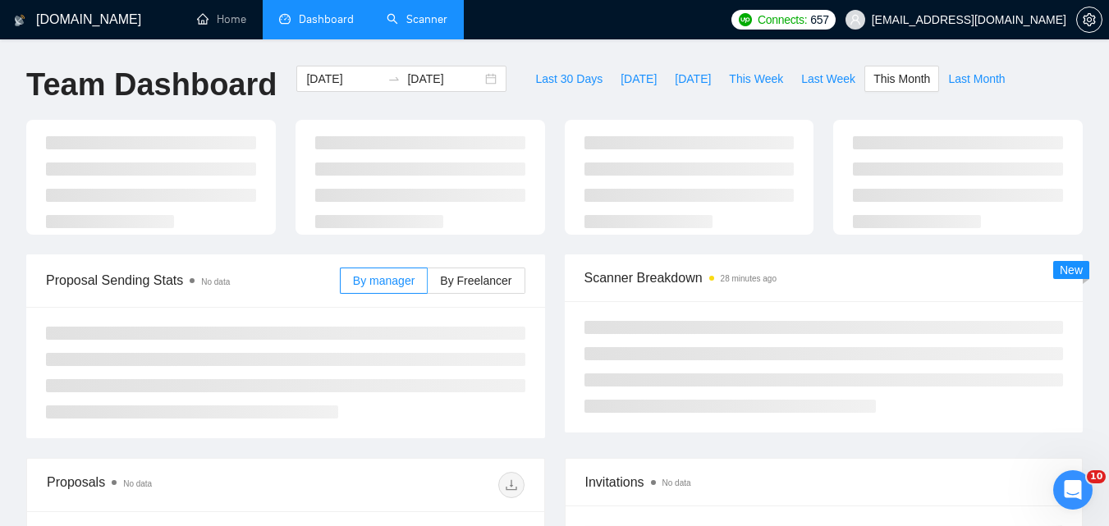
type input "[DATE]"
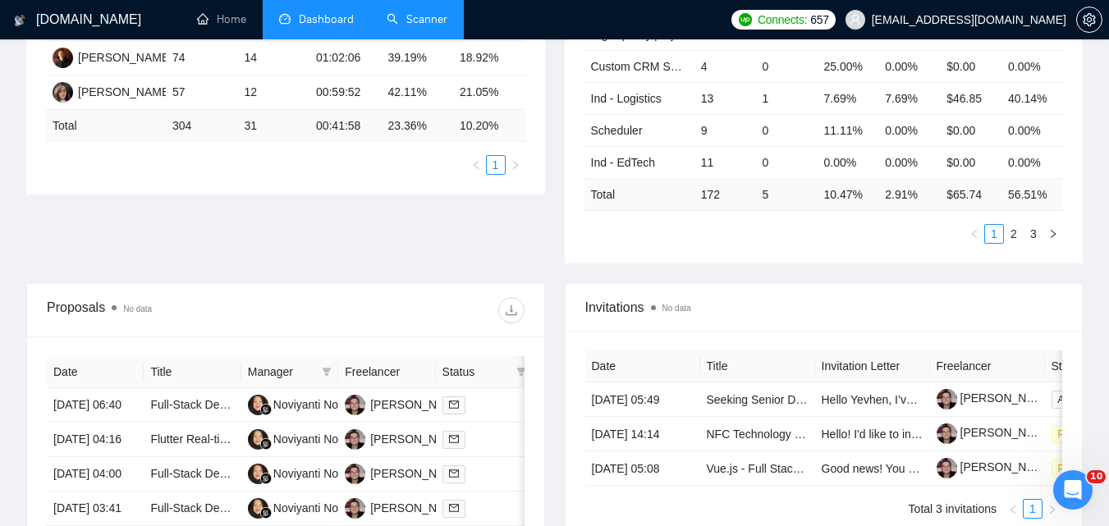
scroll to position [304, 0]
